Goal: Information Seeking & Learning: Learn about a topic

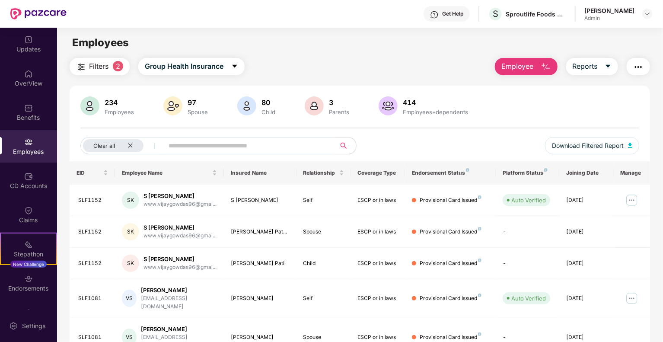
scroll to position [28, 0]
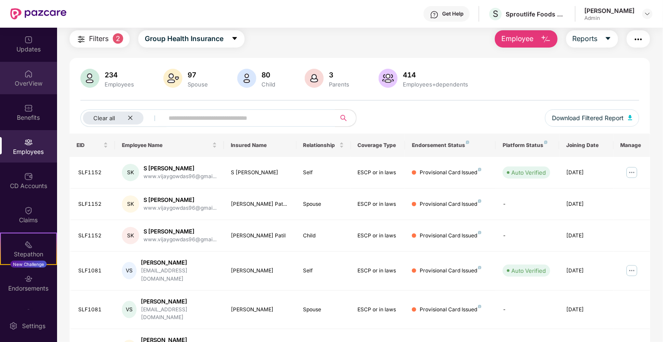
click at [50, 76] on div "OverView" at bounding box center [28, 78] width 57 height 32
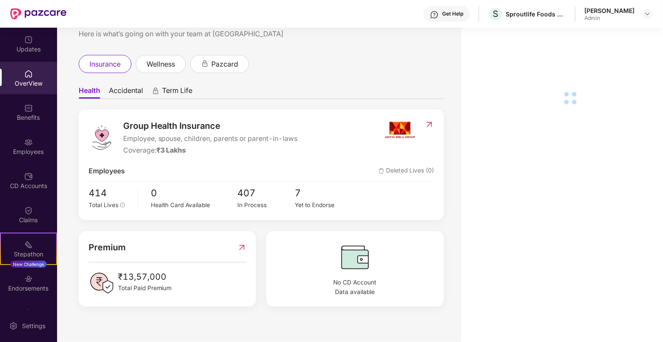
click at [25, 51] on div "Updates" at bounding box center [28, 49] width 57 height 9
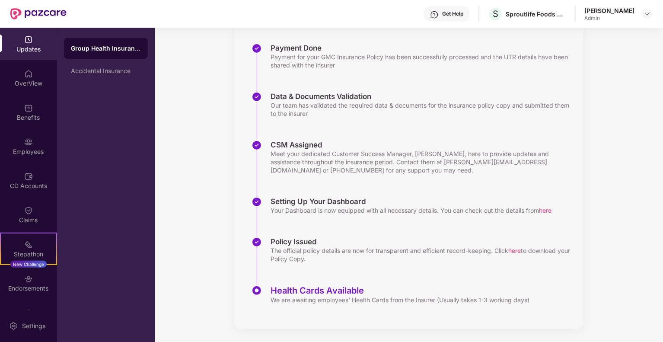
scroll to position [126, 0]
click at [105, 64] on div "Accidental Insurance" at bounding box center [106, 71] width 84 height 21
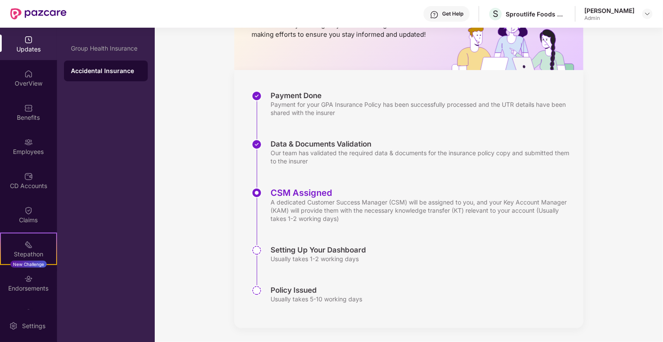
scroll to position [77, 0]
click at [135, 46] on div "Group Health Insurance" at bounding box center [106, 48] width 70 height 7
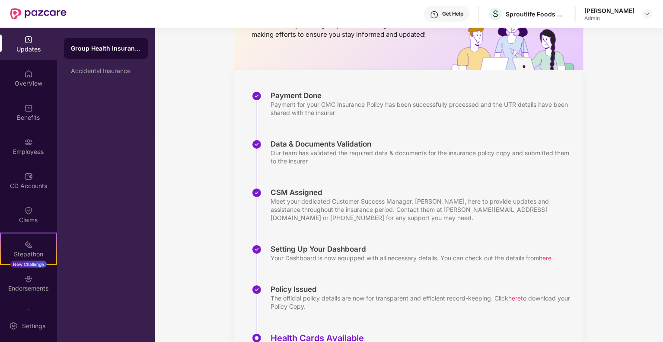
scroll to position [126, 0]
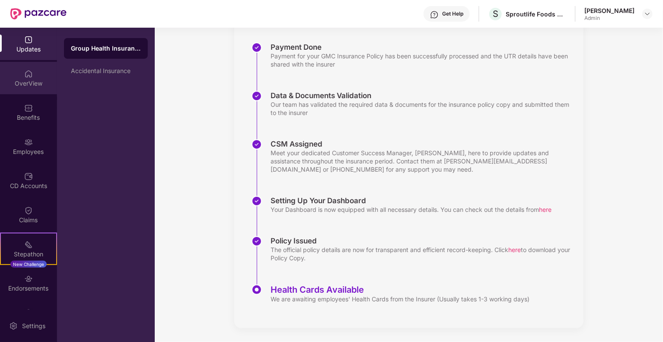
click at [20, 88] on div "OverView" at bounding box center [28, 78] width 57 height 32
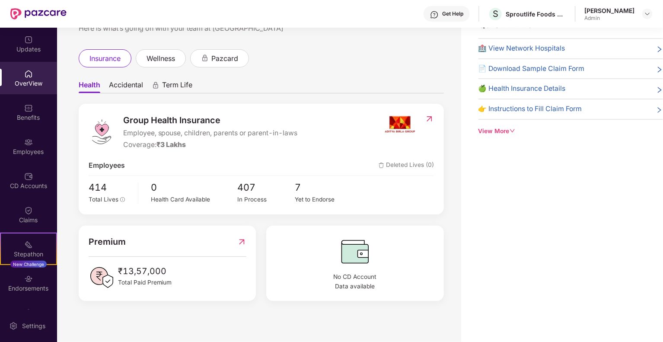
scroll to position [7, 0]
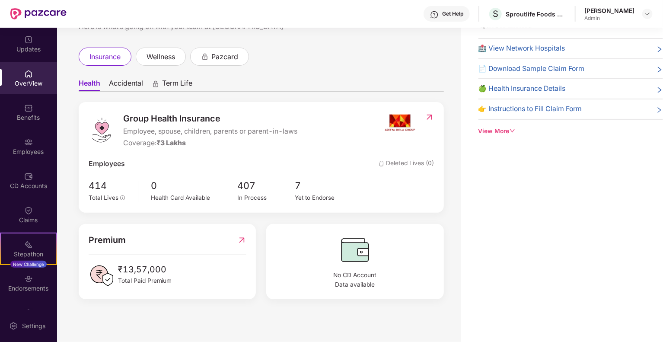
click at [118, 86] on span "Accidental" at bounding box center [126, 85] width 34 height 13
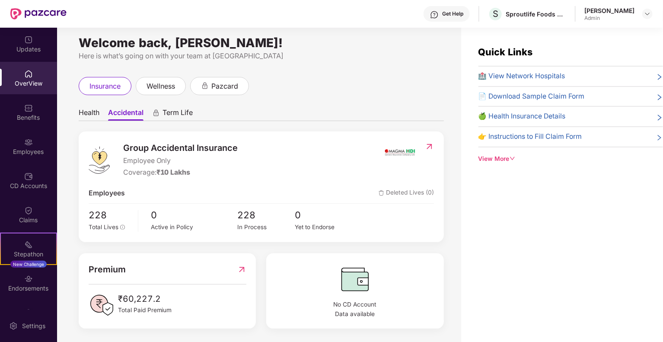
scroll to position [7, 0]
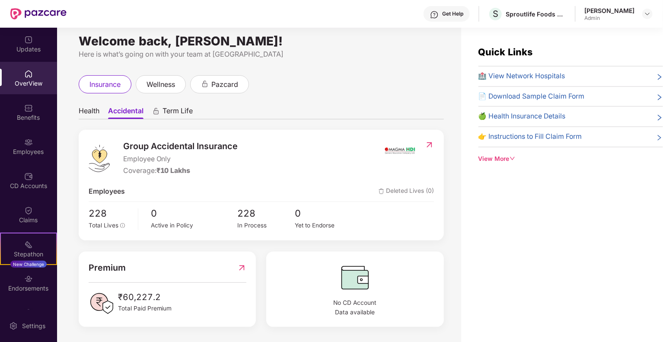
click at [428, 144] on img at bounding box center [429, 144] width 9 height 9
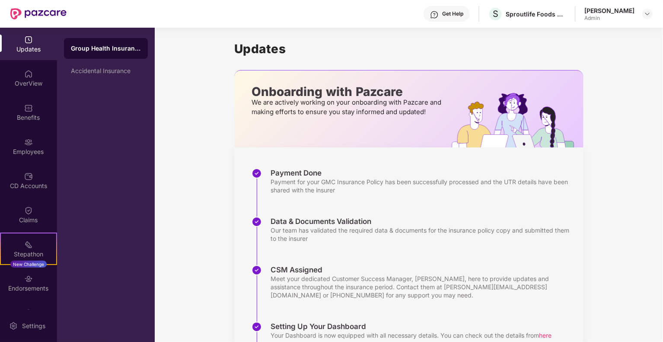
scroll to position [126, 0]
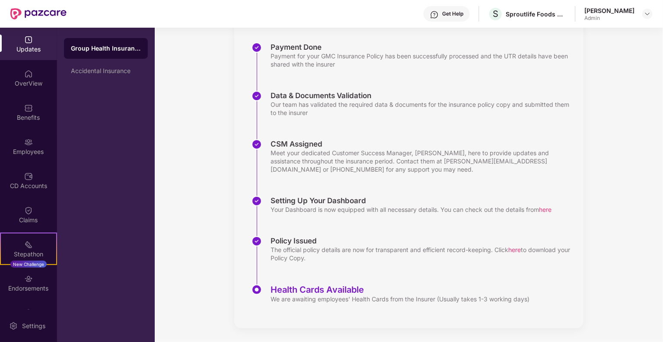
click at [101, 51] on div "Group Health Insurance" at bounding box center [106, 48] width 70 height 9
click at [104, 67] on div "Accidental Insurance" at bounding box center [106, 70] width 70 height 7
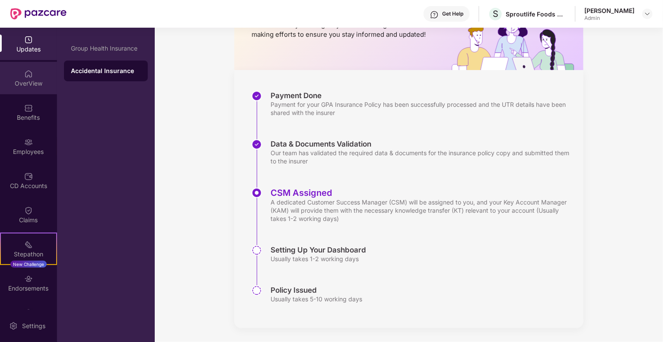
click at [22, 84] on div "OverView" at bounding box center [28, 83] width 57 height 9
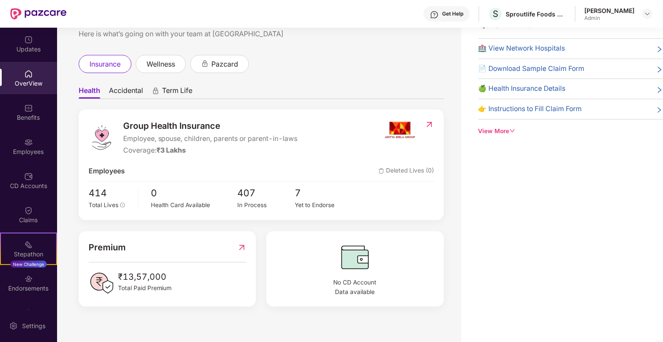
click at [143, 89] on span "Accidental" at bounding box center [126, 92] width 34 height 13
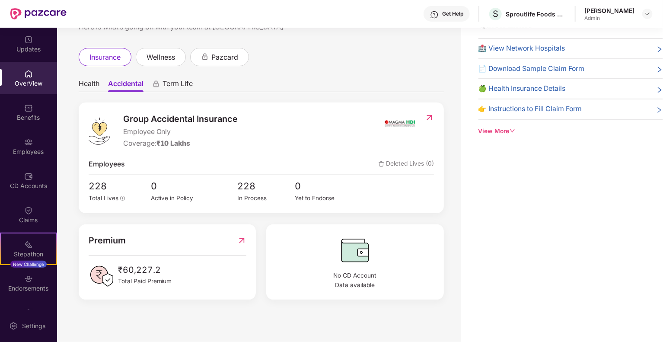
scroll to position [7, 0]
click at [245, 241] on img at bounding box center [241, 239] width 9 height 13
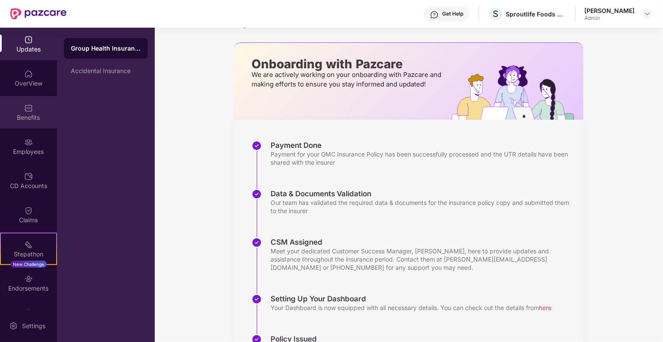
click at [35, 110] on div "Benefits" at bounding box center [28, 112] width 57 height 32
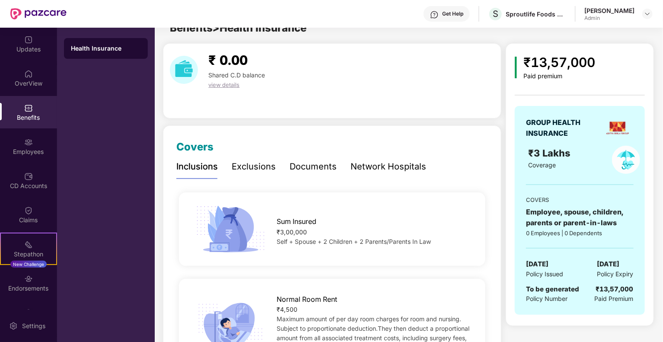
scroll to position [28, 0]
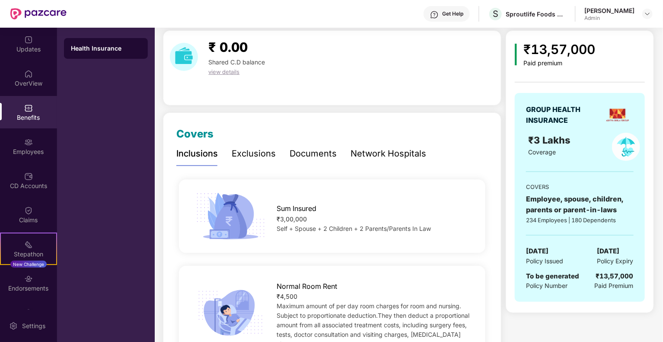
click at [262, 159] on div "Exclusions" at bounding box center [254, 153] width 44 height 13
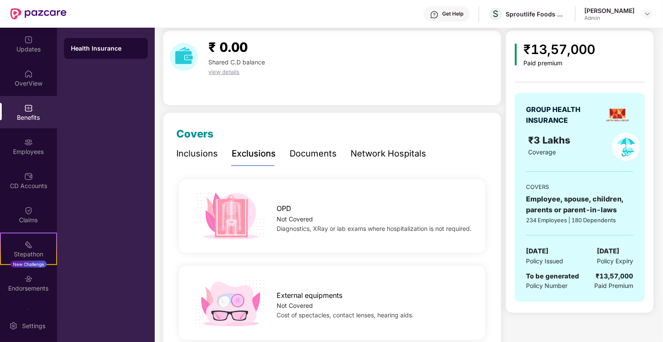
click at [307, 156] on div "Documents" at bounding box center [313, 153] width 47 height 13
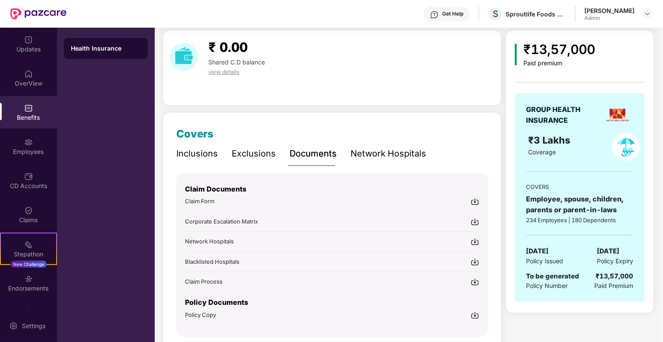
click at [369, 150] on div "Network Hospitals" at bounding box center [389, 153] width 76 height 13
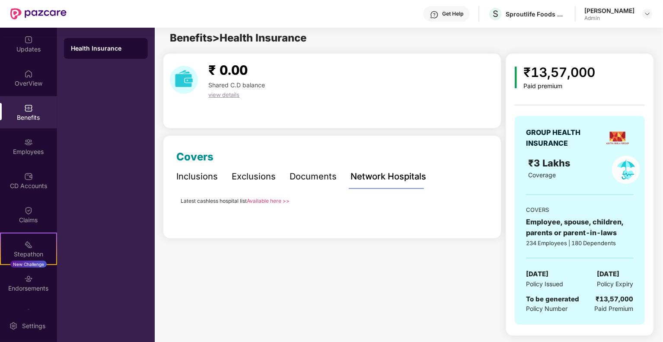
click at [297, 179] on div "Documents" at bounding box center [313, 176] width 47 height 13
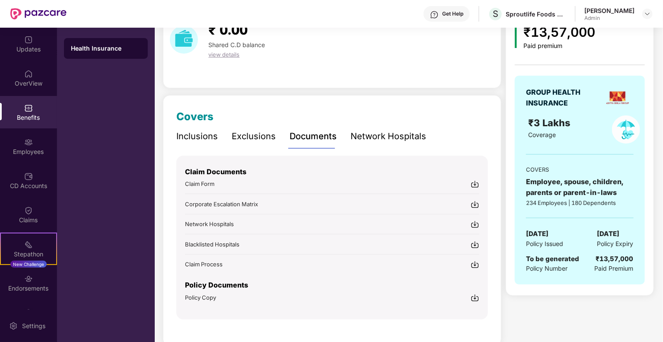
scroll to position [61, 0]
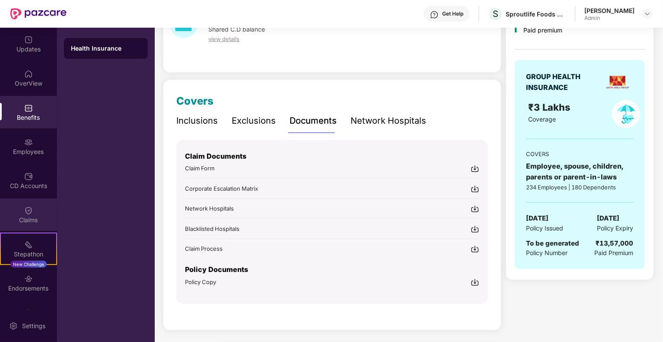
click at [10, 217] on div "Claims" at bounding box center [28, 220] width 57 height 9
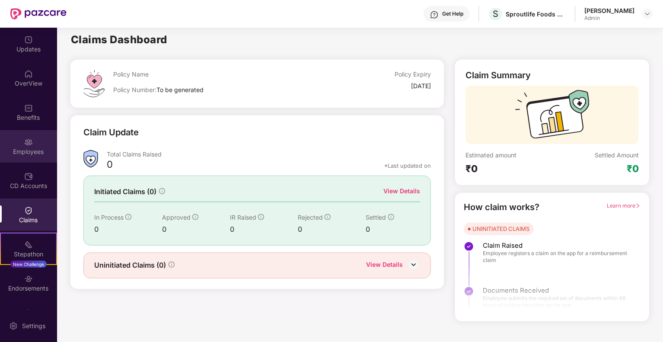
click at [29, 146] on img at bounding box center [28, 142] width 9 height 9
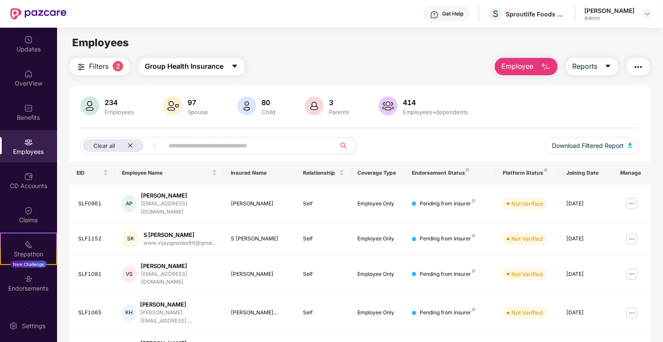
click at [245, 70] on button "Group Health Insurance" at bounding box center [191, 66] width 106 height 17
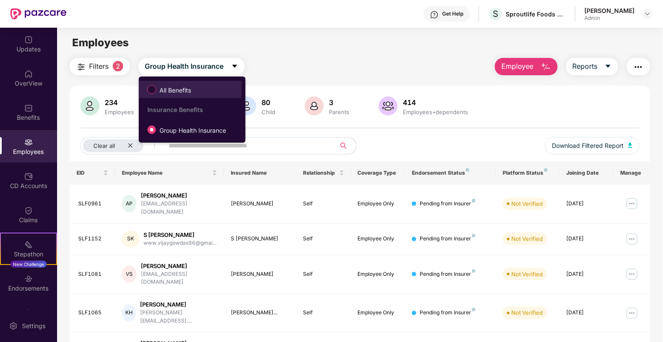
click at [173, 94] on span "All Benefits" at bounding box center [175, 91] width 38 height 10
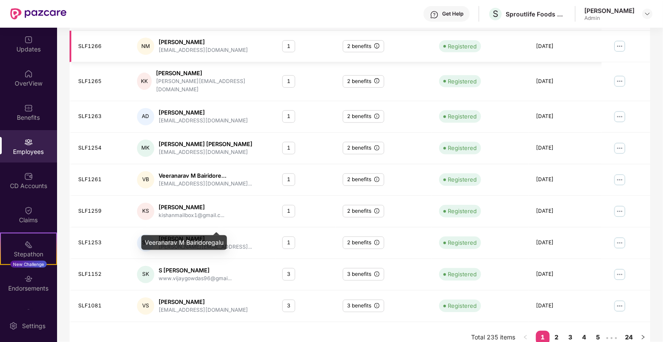
scroll to position [188, 0]
